Goal: Task Accomplishment & Management: Use online tool/utility

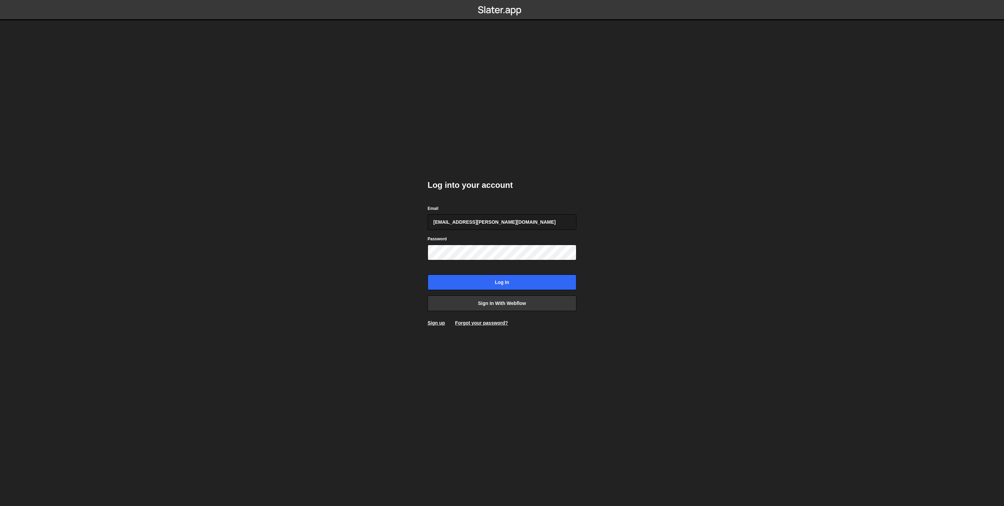
type input "[EMAIL_ADDRESS][PERSON_NAME][DOMAIN_NAME]"
click at [428, 274] on input "Log in" at bounding box center [502, 282] width 149 height 16
click at [506, 305] on link "Sign in with Webflow" at bounding box center [502, 303] width 149 height 16
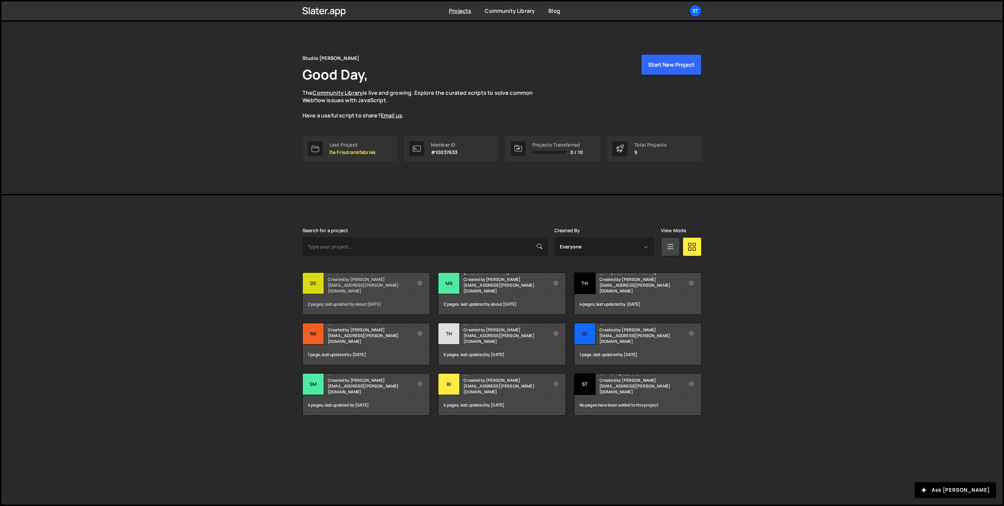
click at [348, 301] on div "2 pages, last updated by about [DATE]" at bounding box center [366, 304] width 127 height 20
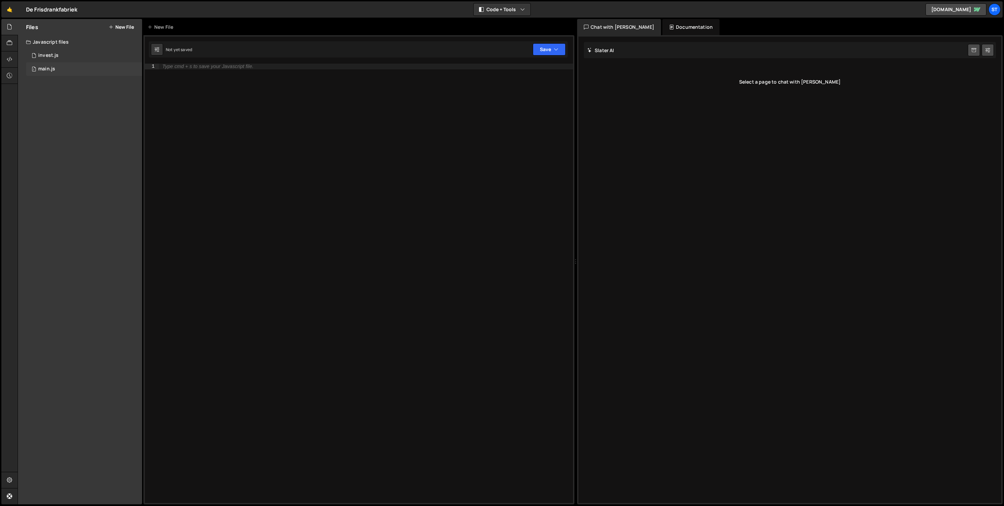
click at [43, 72] on div "main.js" at bounding box center [46, 69] width 17 height 6
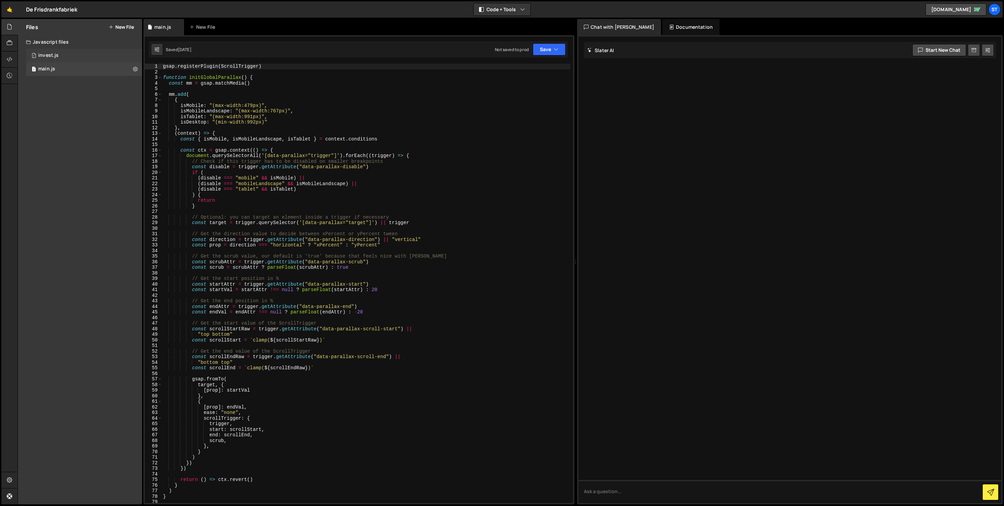
click at [59, 58] on div "1 invest.js 0" at bounding box center [84, 56] width 116 height 14
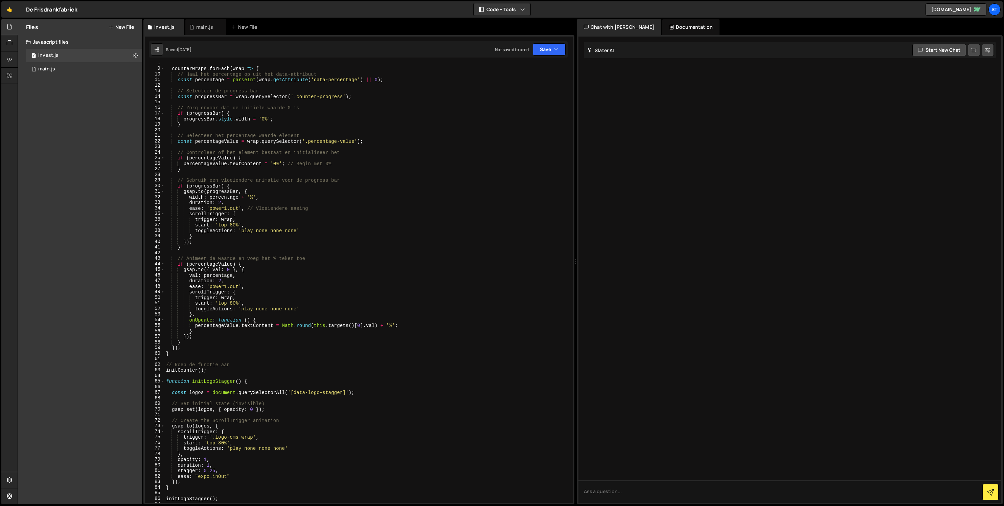
scroll to position [256, 0]
